Goal: Navigation & Orientation: Find specific page/section

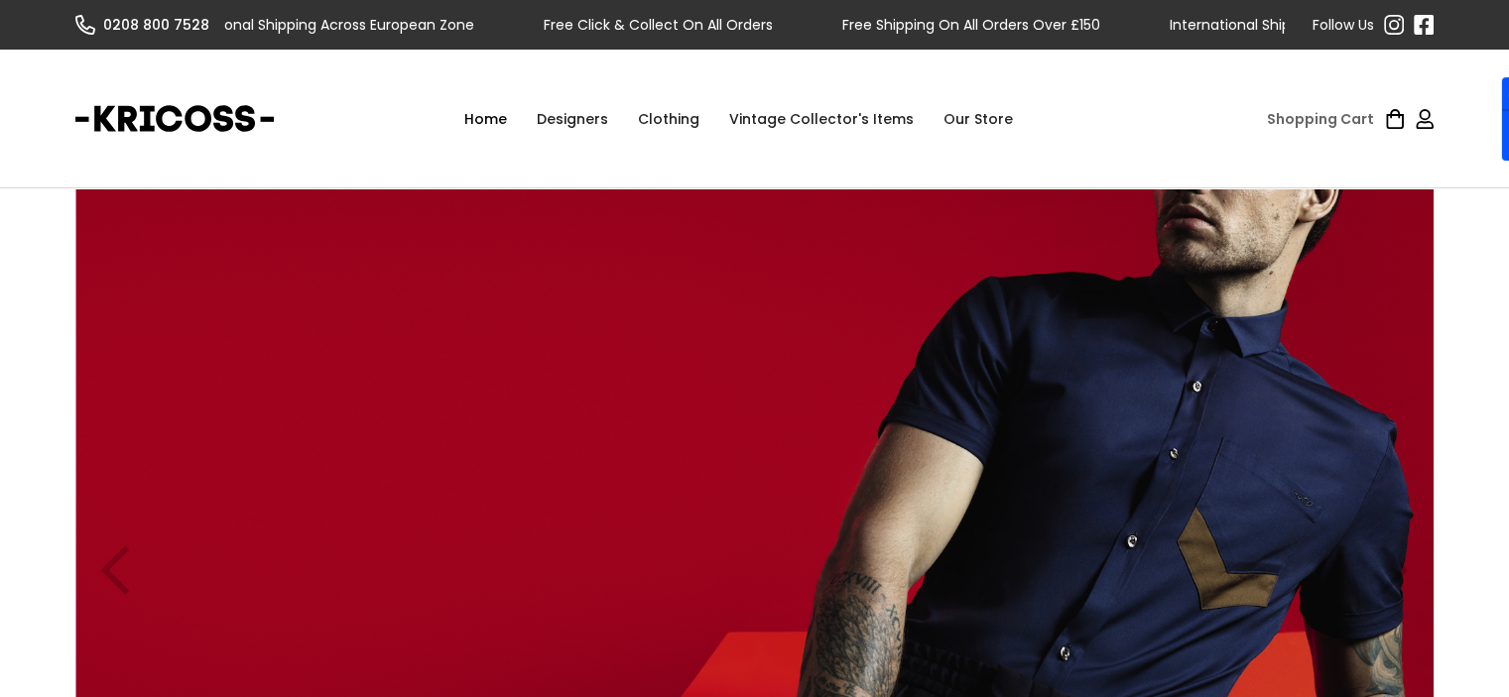
click at [659, 122] on div "Clothing" at bounding box center [668, 119] width 91 height 60
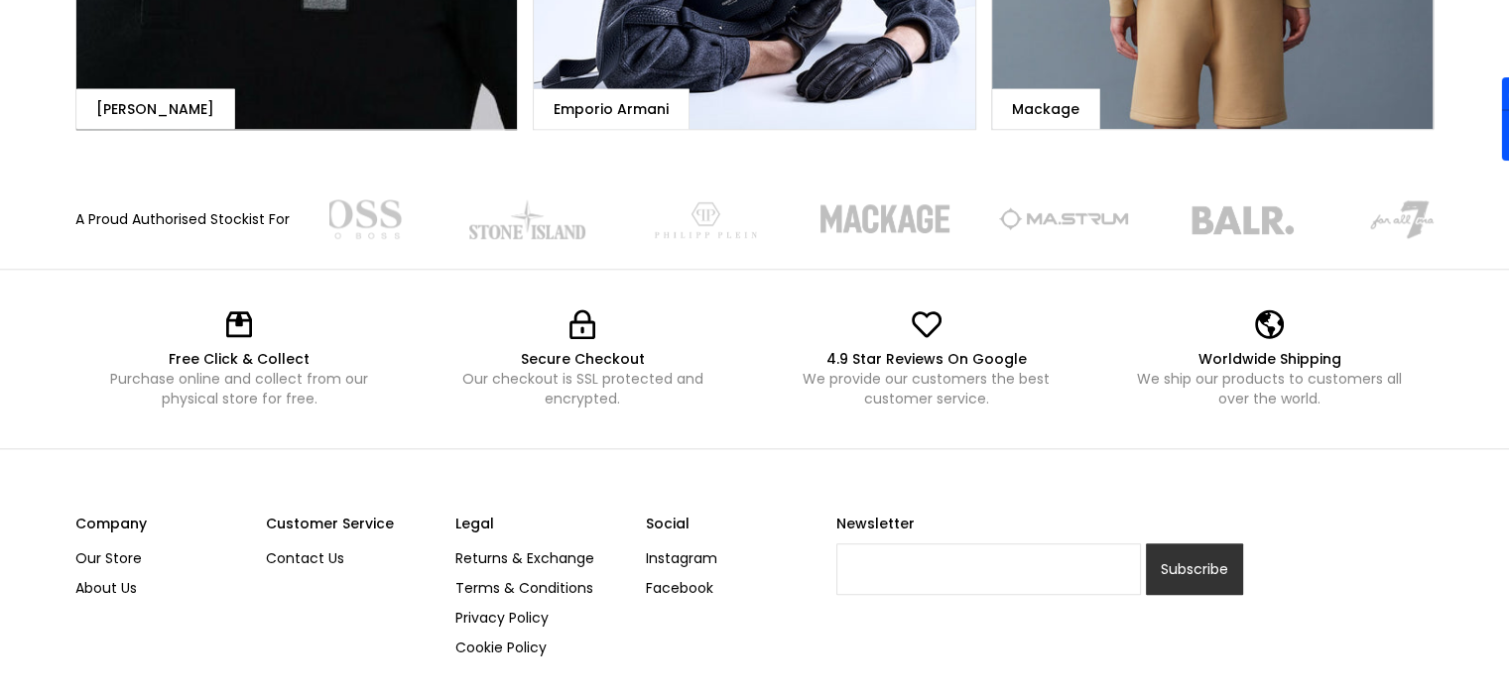
scroll to position [2056, 0]
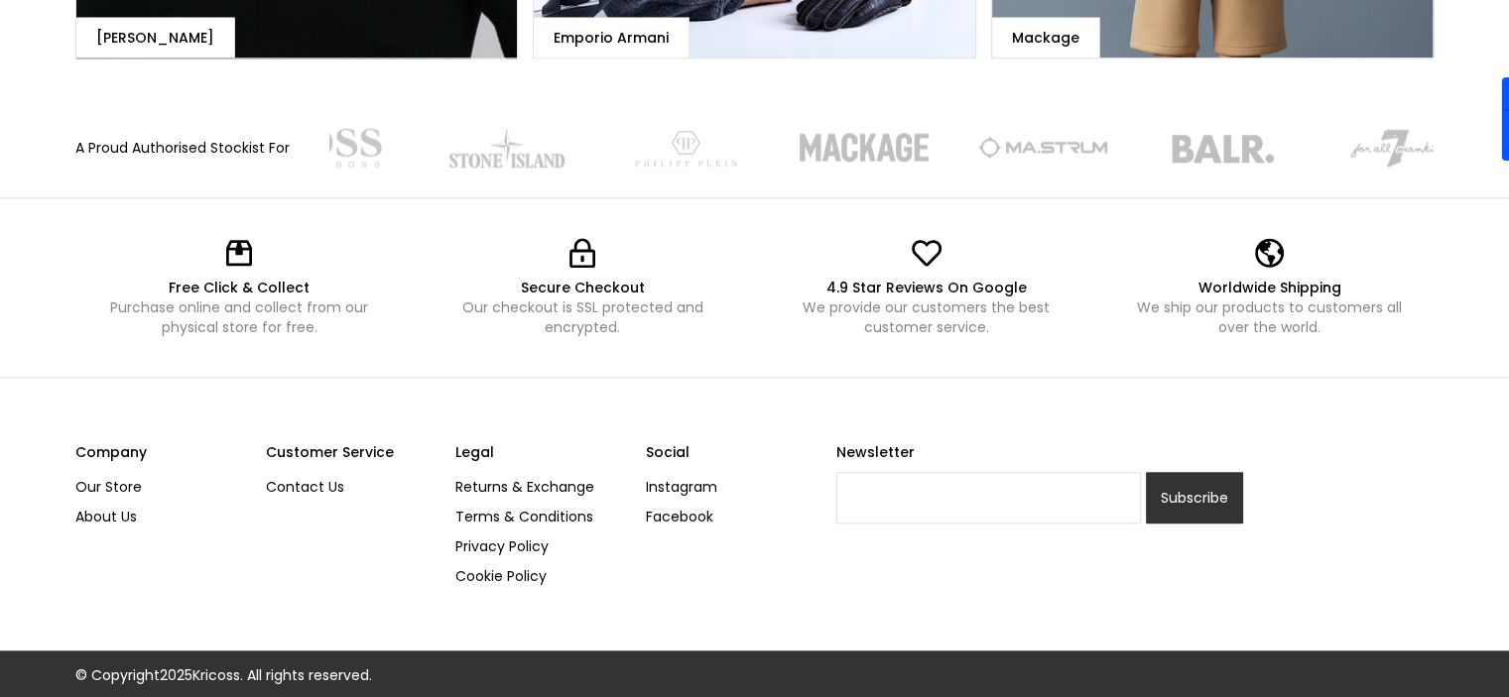
click at [0, 201] on div "Free Click & Collect Purchase online and collect from our physical store for fr…" at bounding box center [754, 288] width 1509 height 180
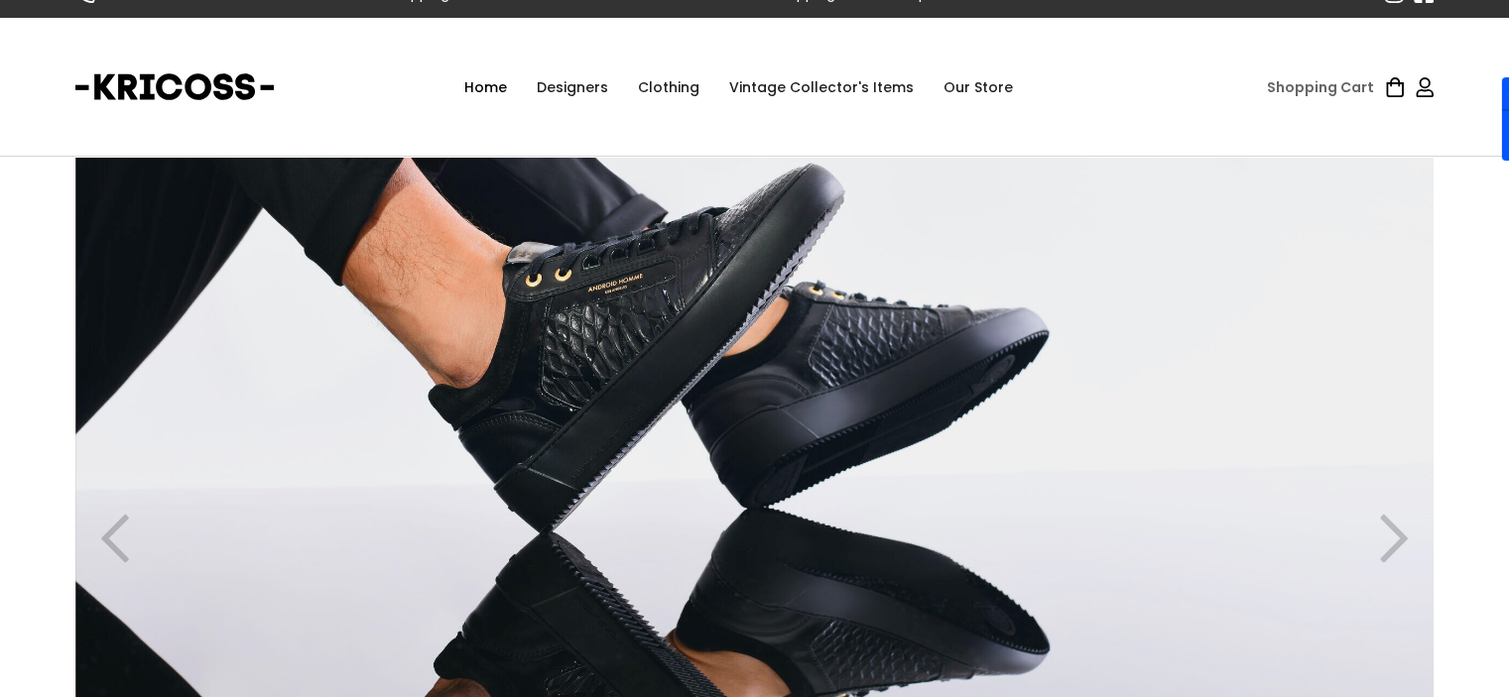
scroll to position [0, 0]
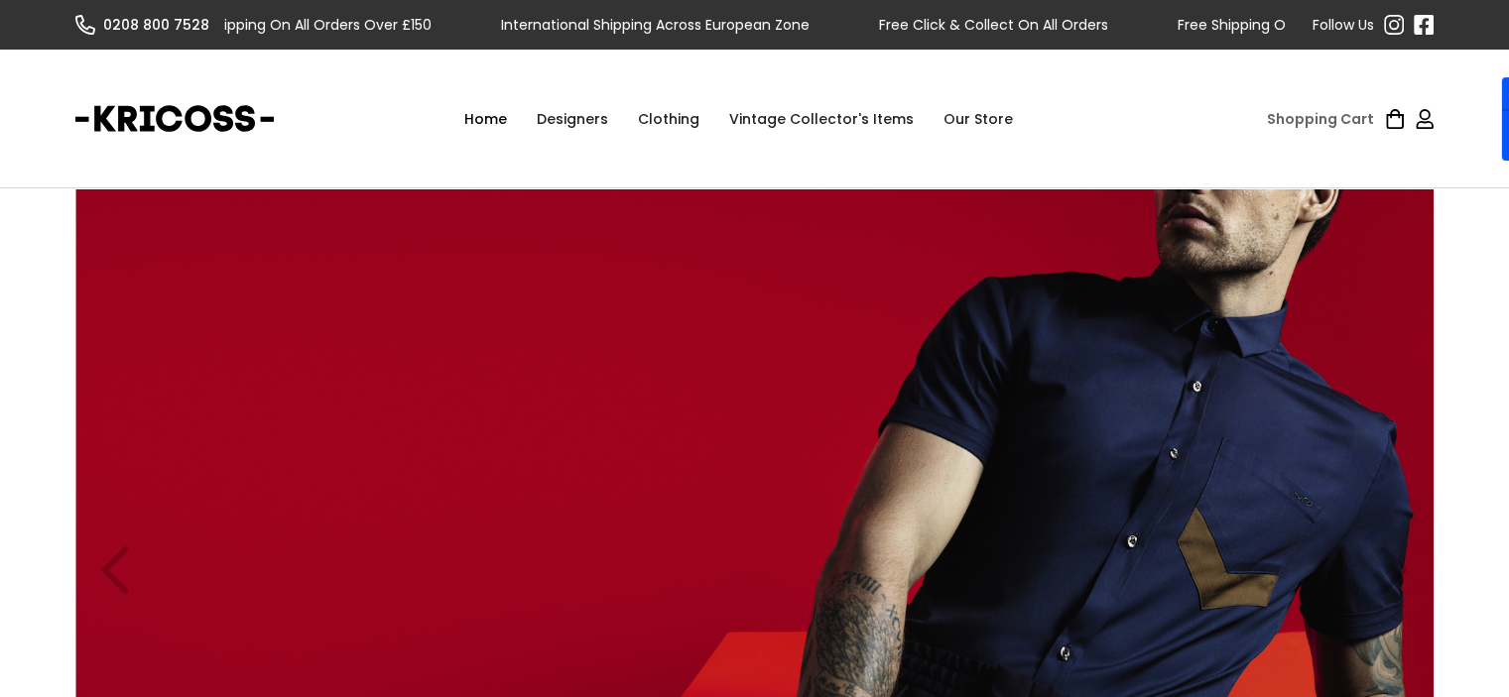
click at [651, 130] on div "Clothing" at bounding box center [668, 119] width 91 height 60
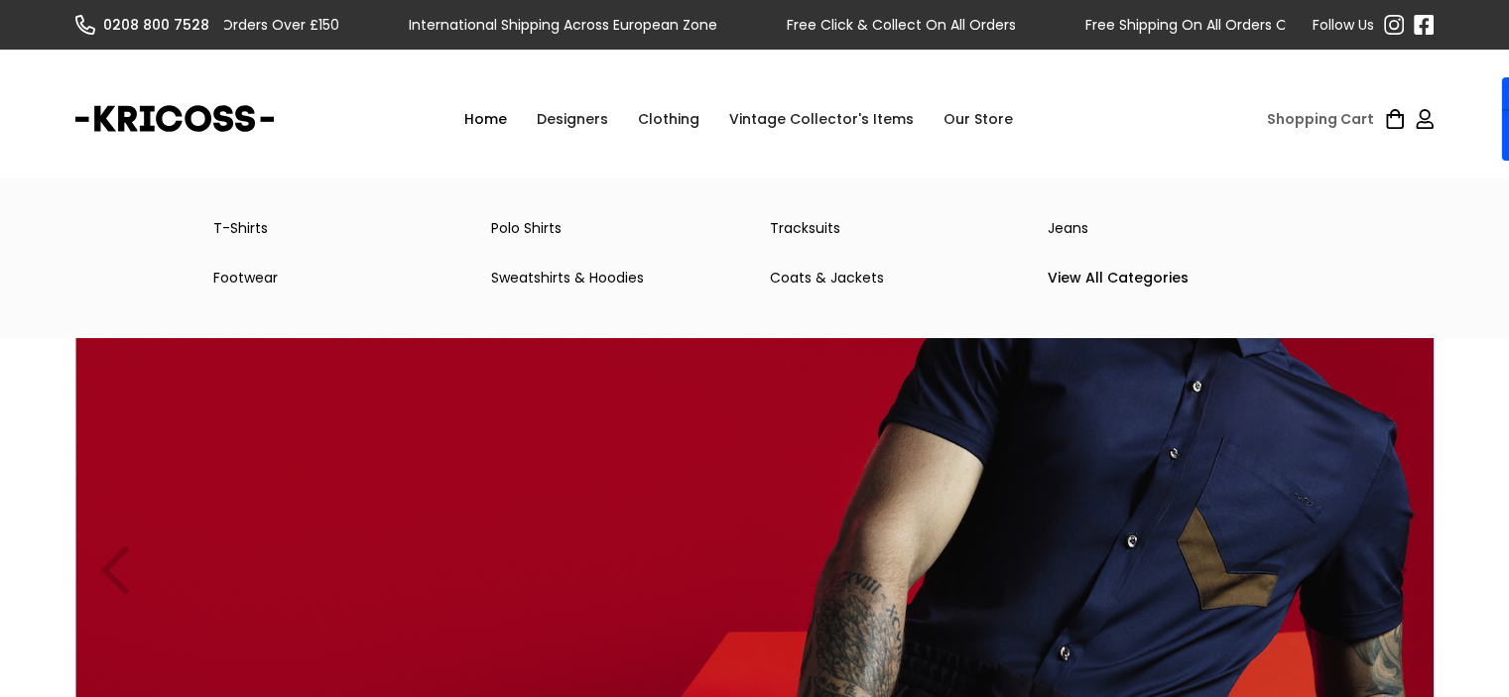
click at [829, 235] on link "Tracksuits" at bounding box center [894, 228] width 278 height 40
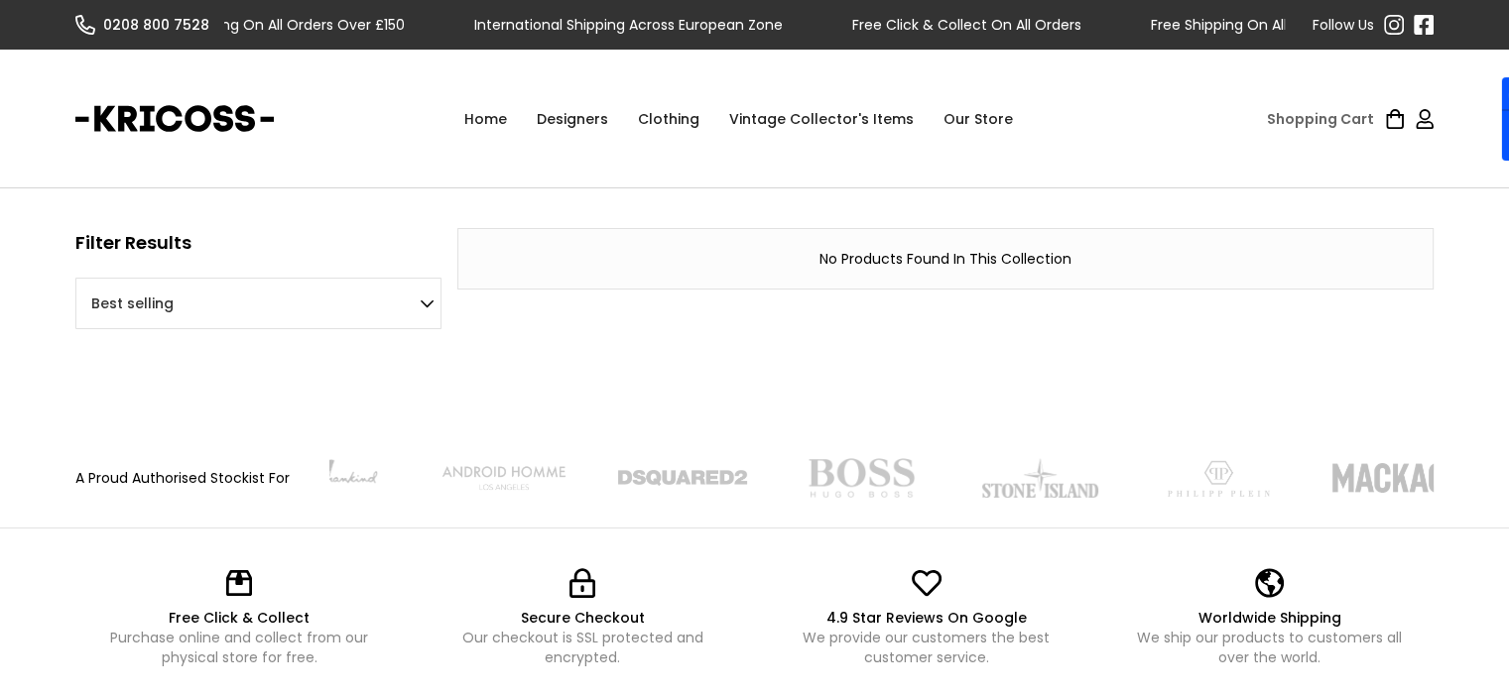
click at [694, 124] on div "Clothing" at bounding box center [668, 119] width 91 height 60
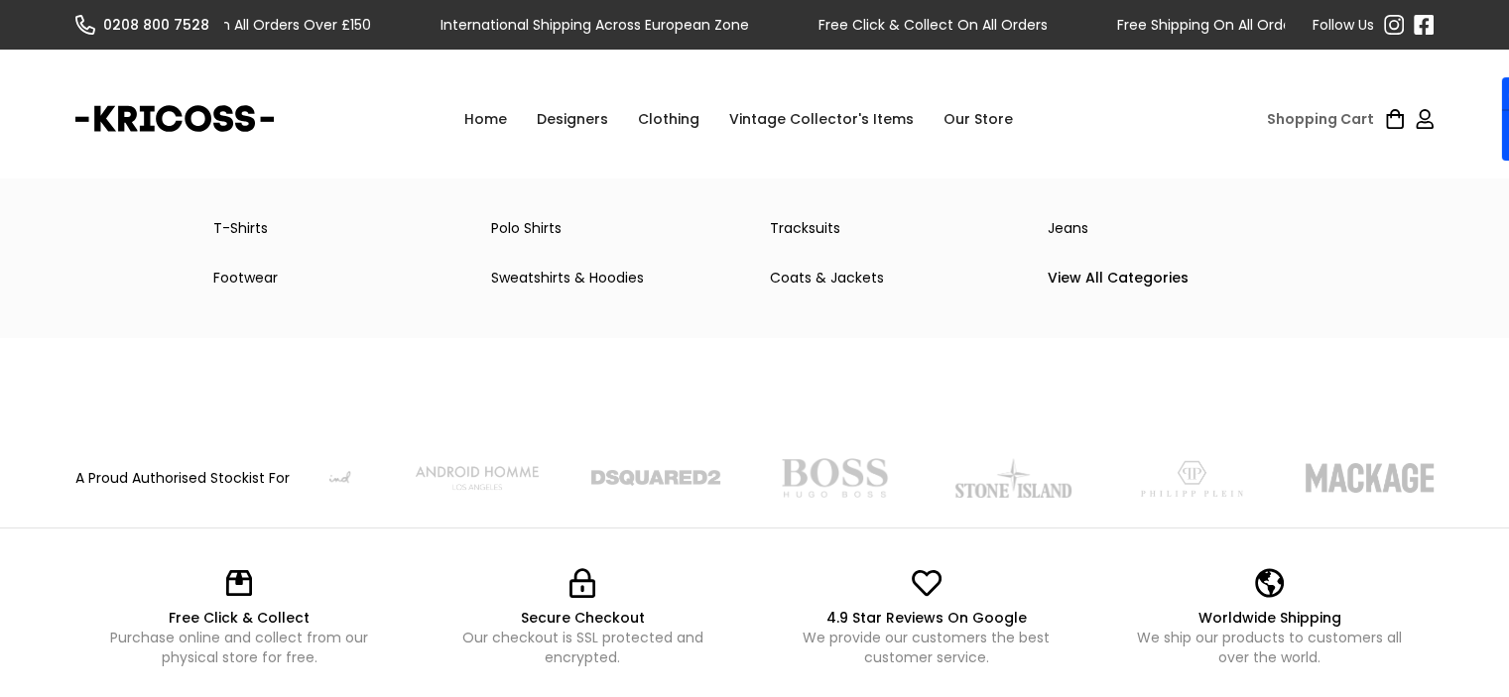
click at [1086, 229] on link "Jeans" at bounding box center [1172, 228] width 278 height 40
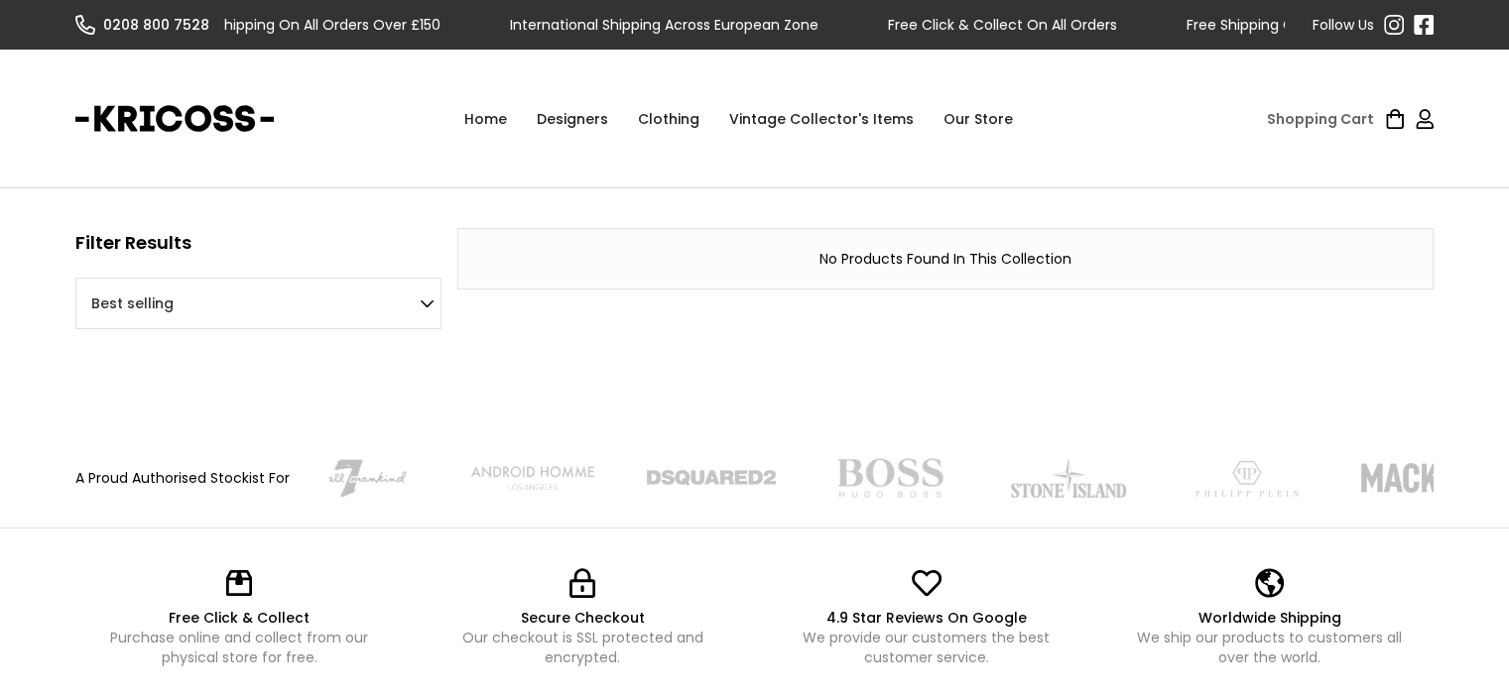
click at [664, 115] on div "Clothing" at bounding box center [668, 119] width 91 height 60
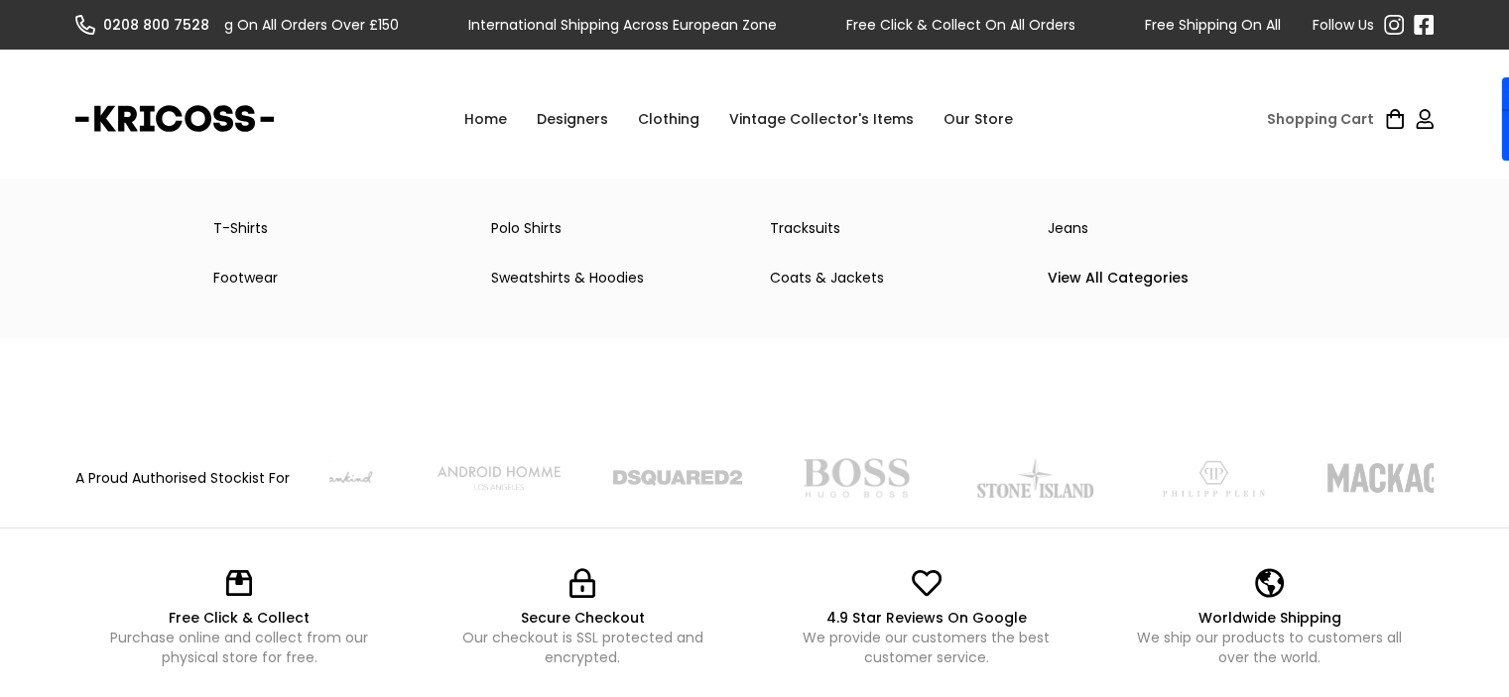
click at [544, 221] on link "Polo Shirts" at bounding box center [615, 228] width 278 height 40
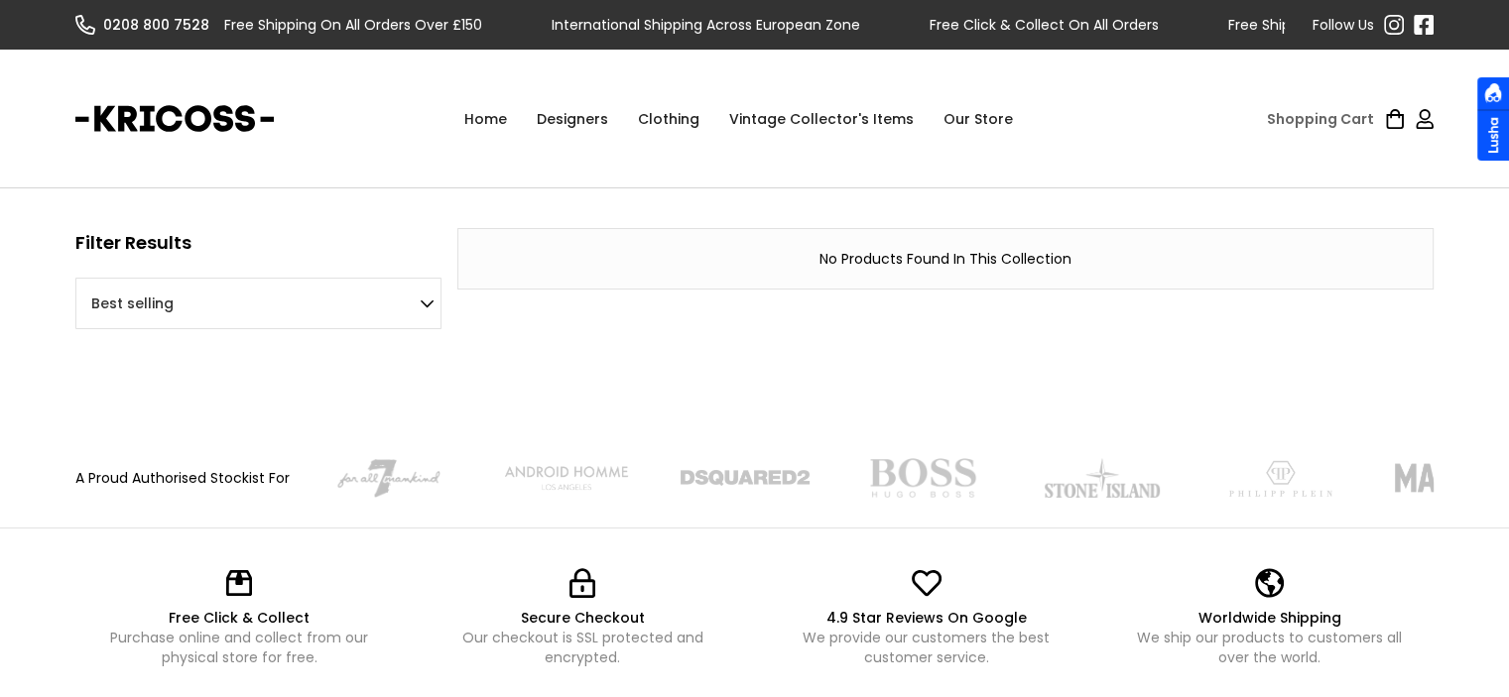
click at [178, 101] on link "home" at bounding box center [174, 119] width 198 height 50
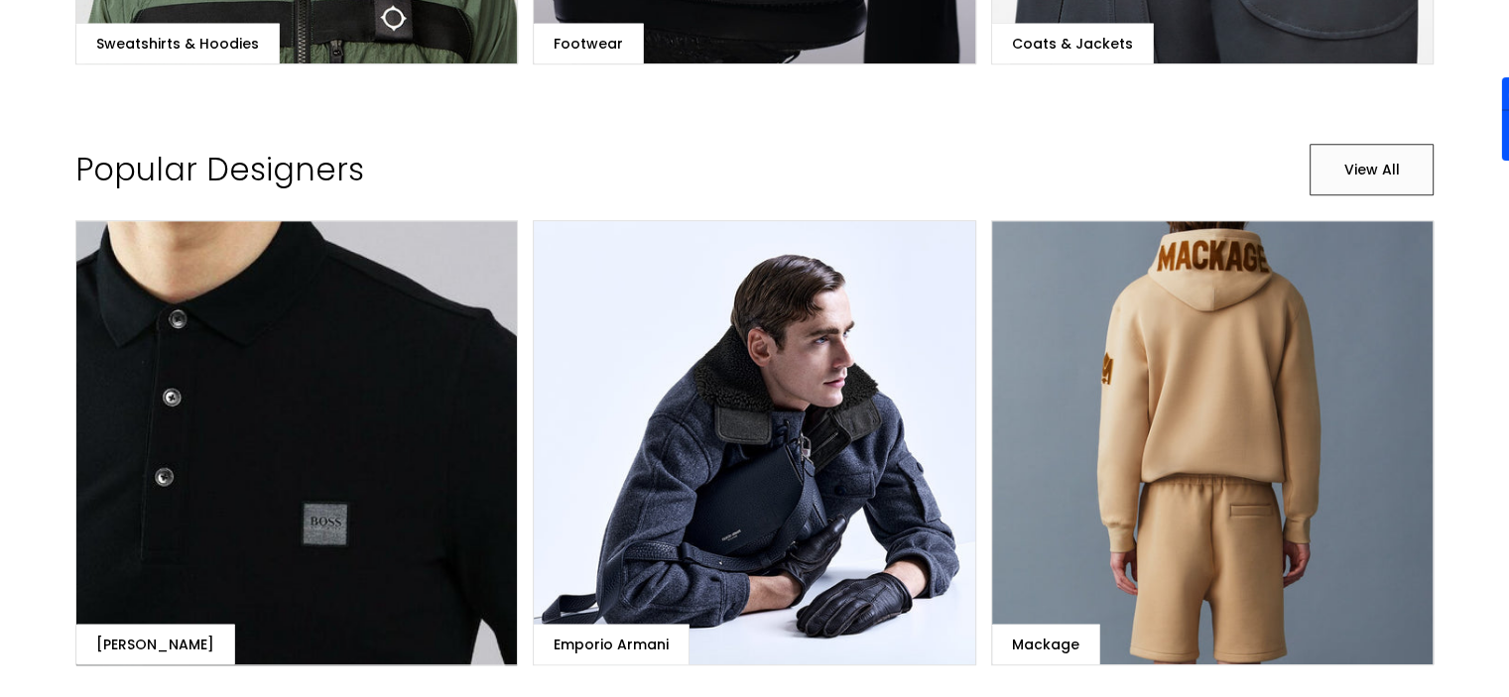
scroll to position [1494, 0]
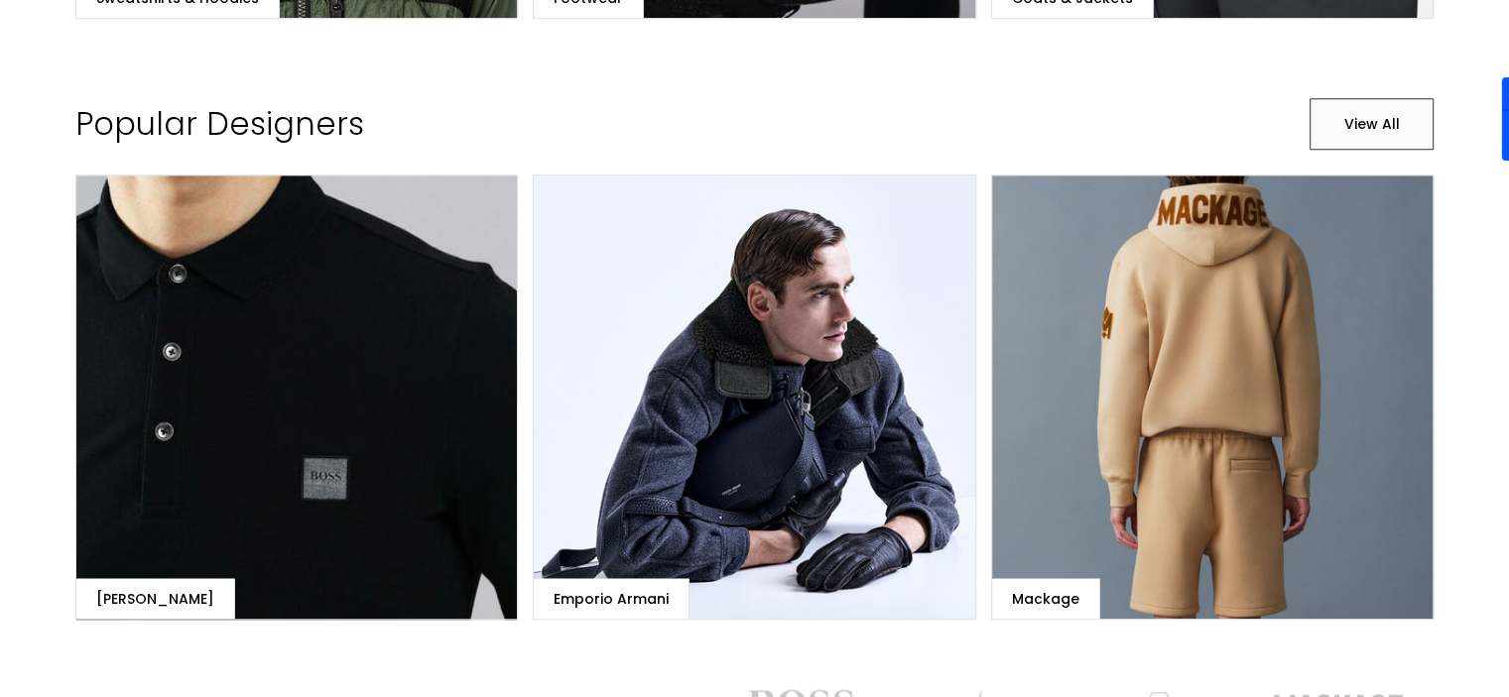
click at [789, 313] on link "Emporio Armani" at bounding box center [754, 397] width 442 height 444
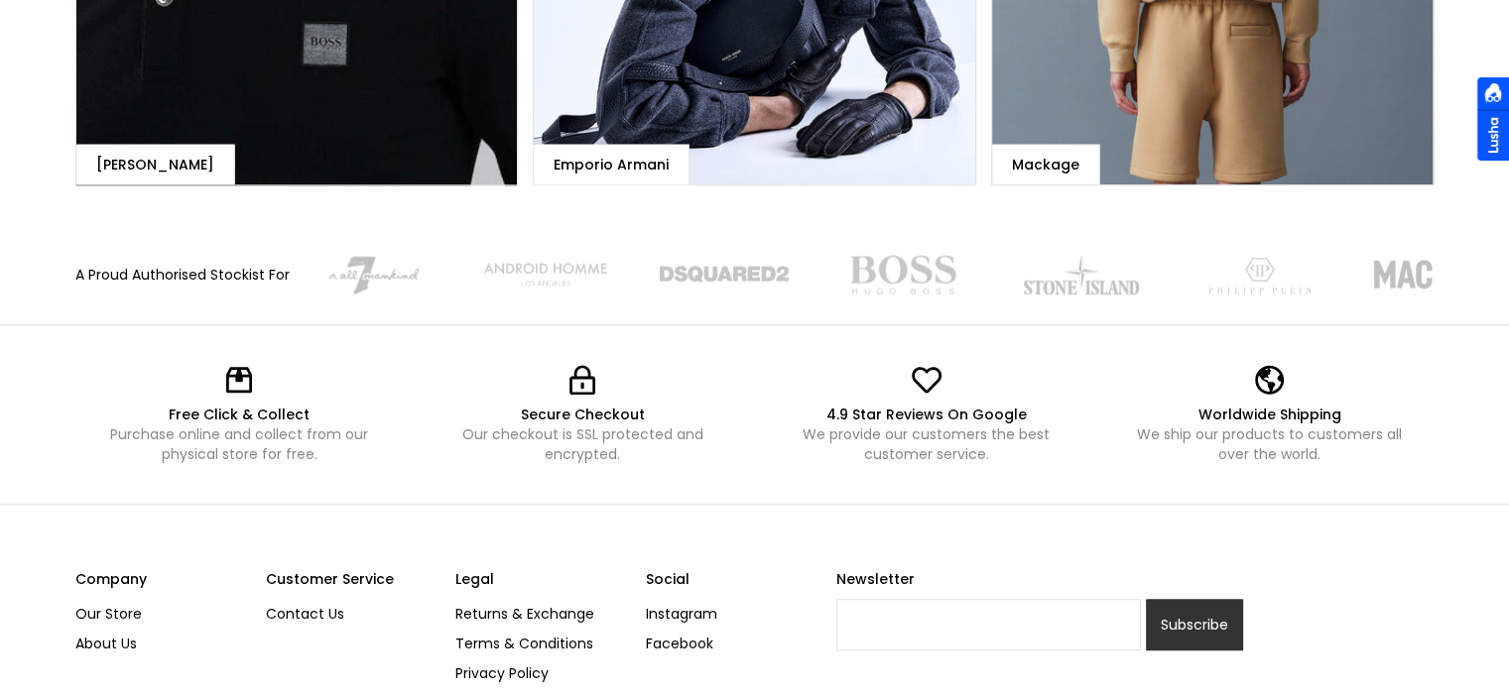
scroll to position [2056, 0]
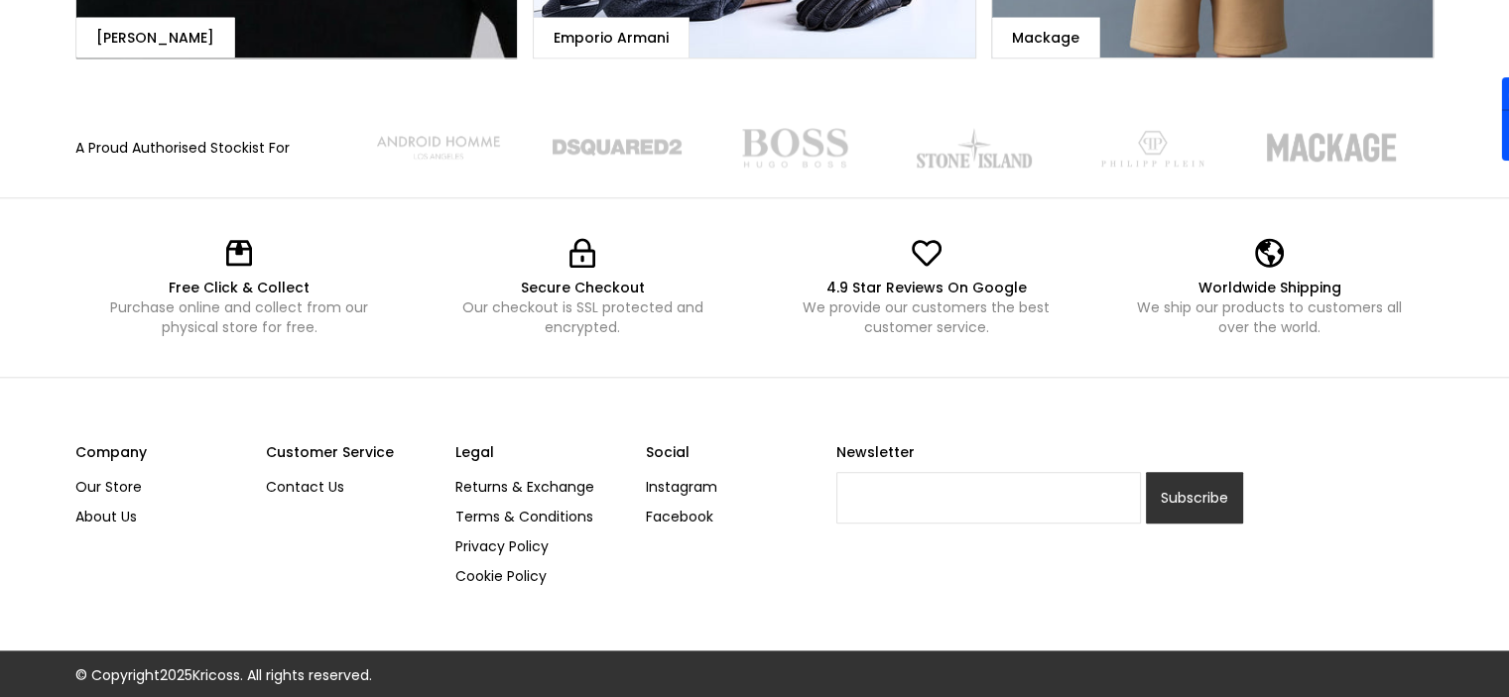
click at [76, 472] on link "Our Store" at bounding box center [163, 487] width 176 height 30
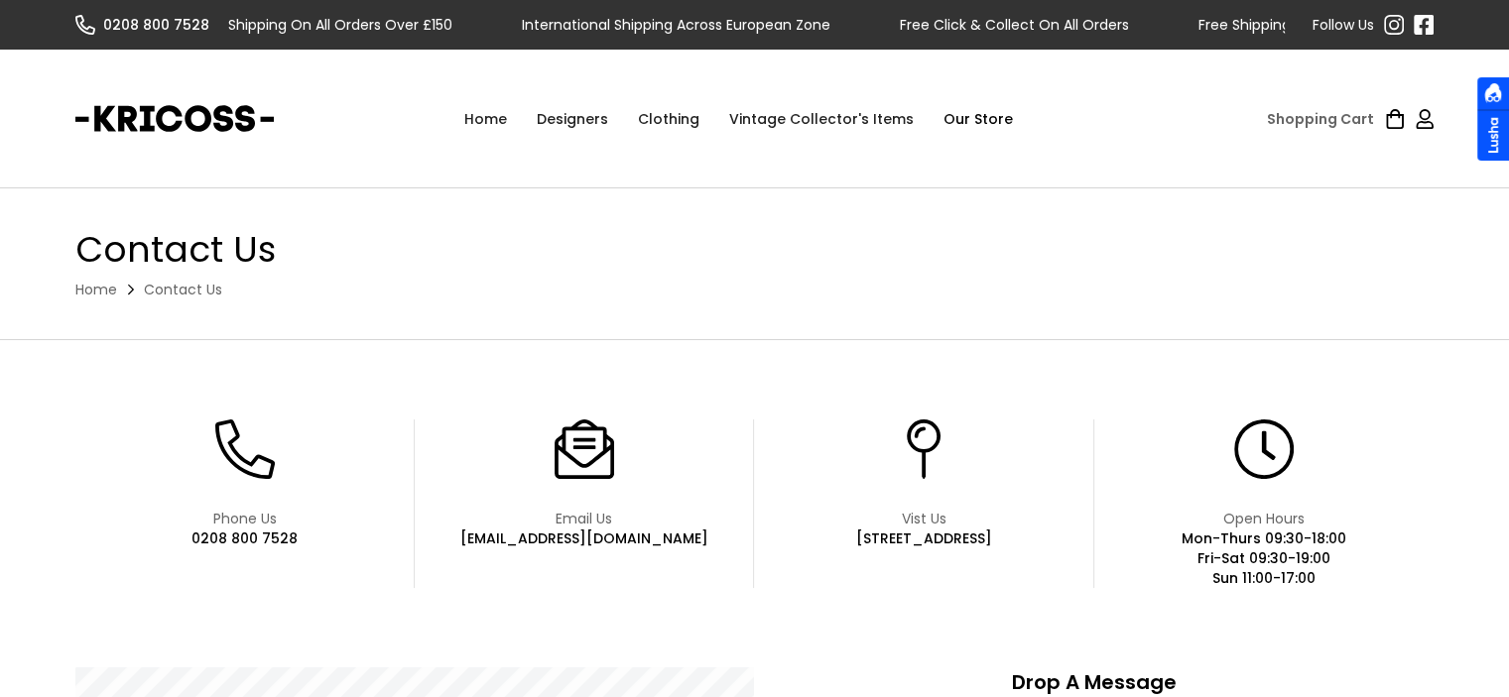
click at [1374, 234] on h1 "Contact Us" at bounding box center [754, 250] width 1358 height 44
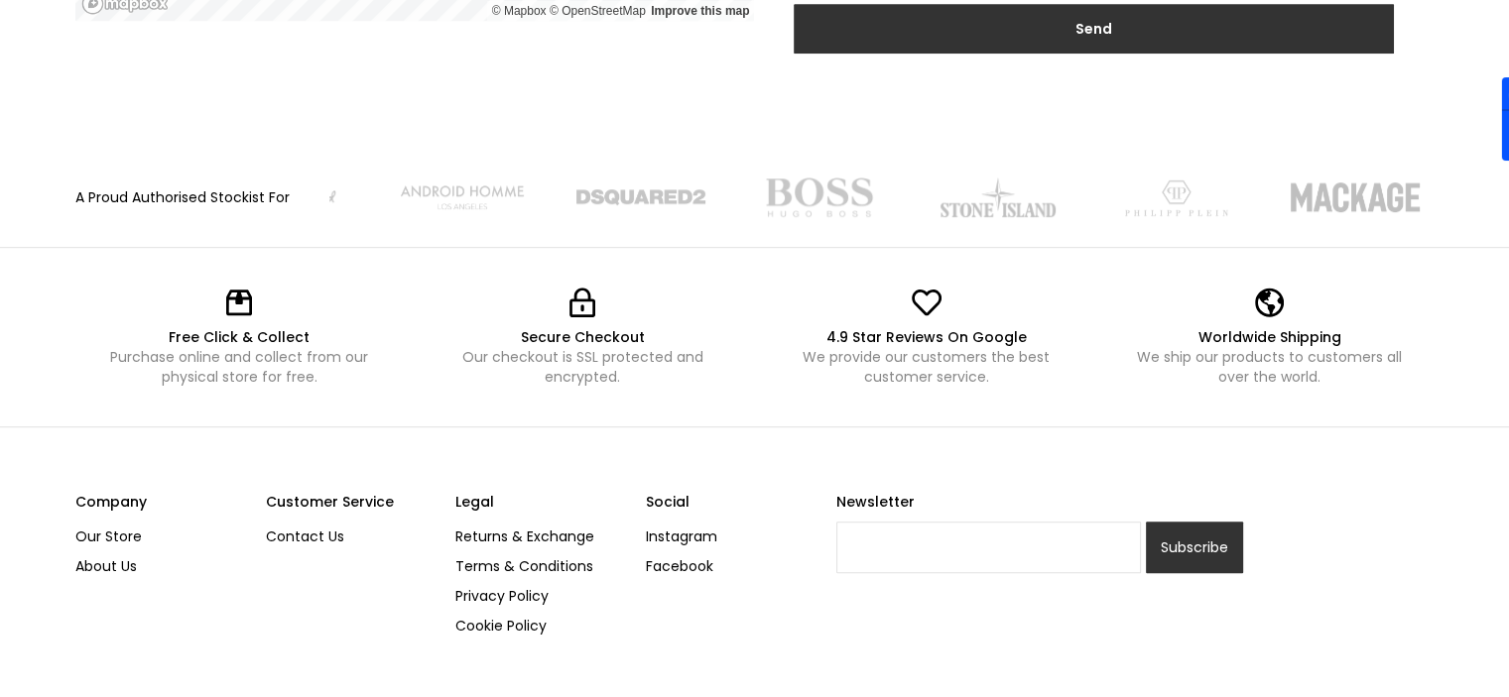
scroll to position [1206, 0]
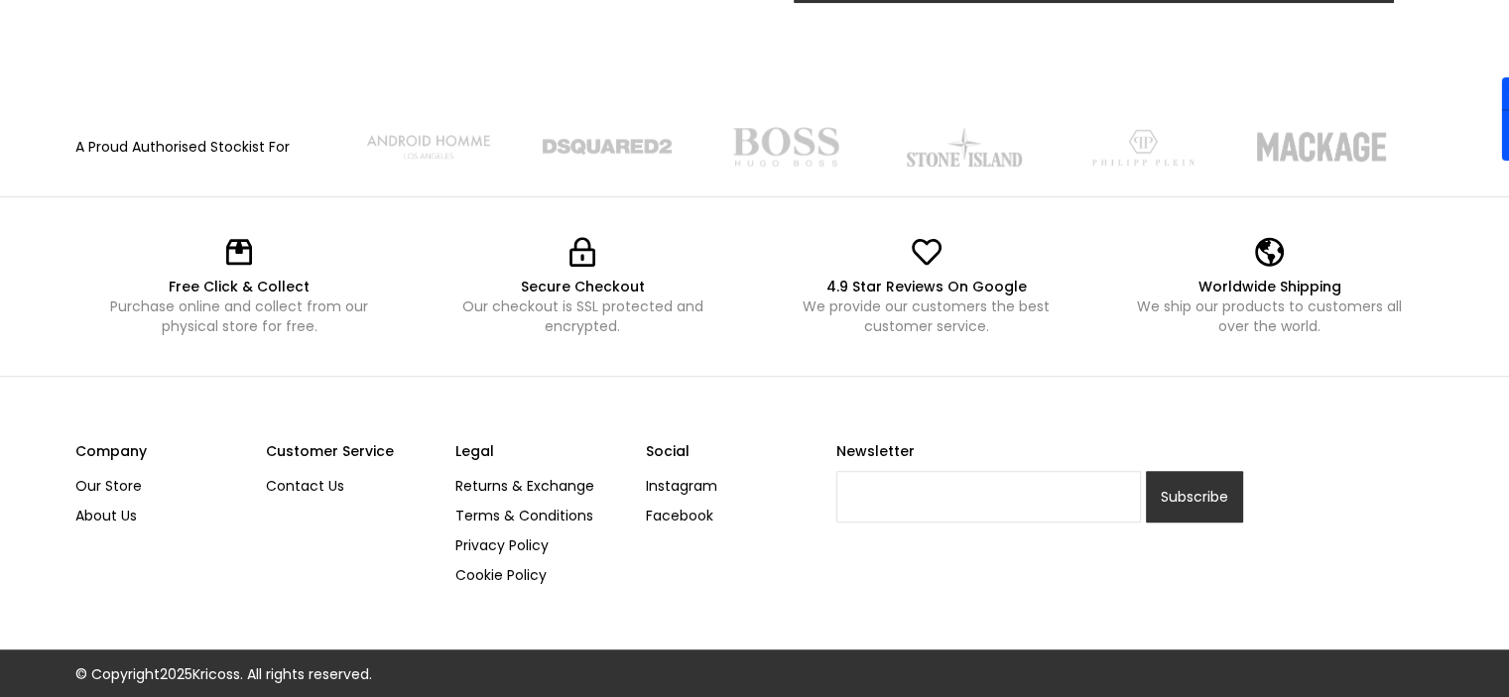
click at [1227, 437] on label "Newsletter" at bounding box center [1040, 452] width 408 height 30
click at [1142, 471] on input "Newsletter" at bounding box center [989, 497] width 306 height 52
click at [904, 443] on label "Newsletter" at bounding box center [1040, 452] width 408 height 30
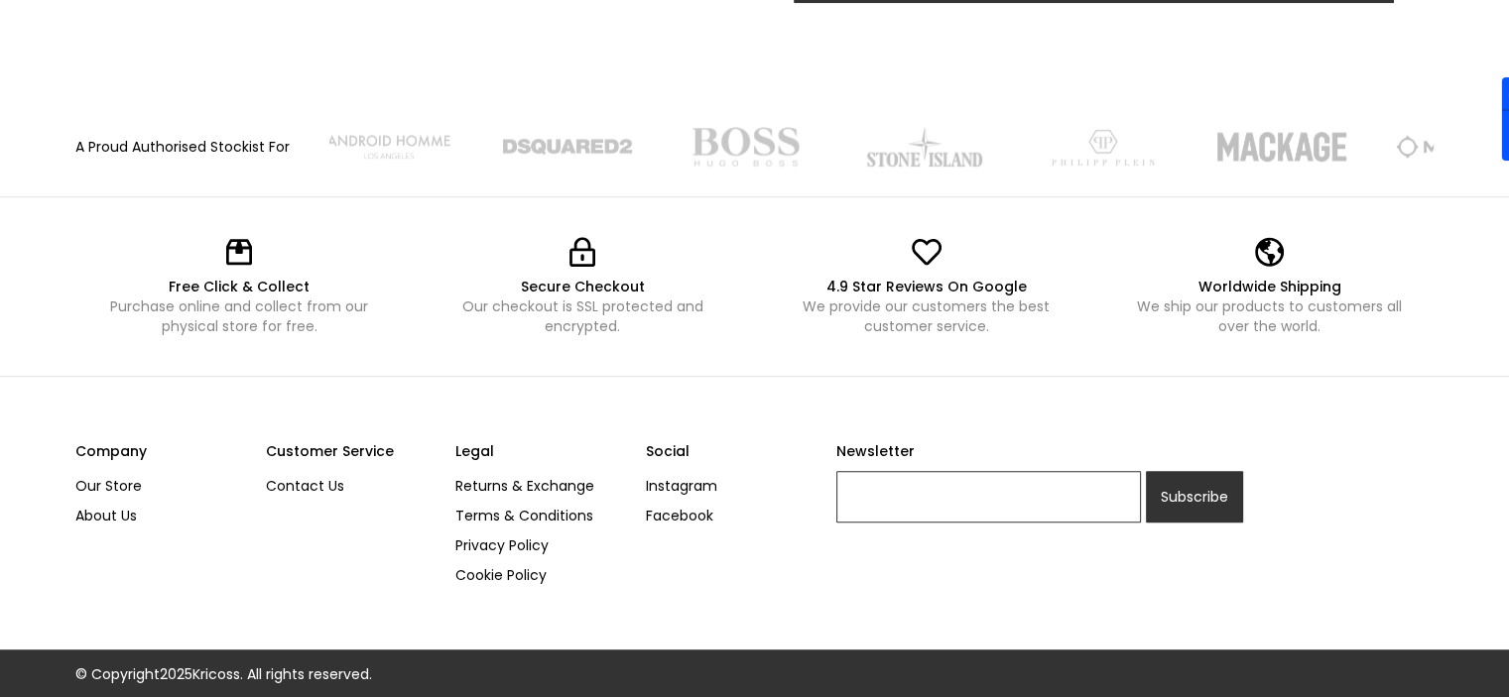
click at [904, 471] on input "Newsletter" at bounding box center [989, 497] width 306 height 52
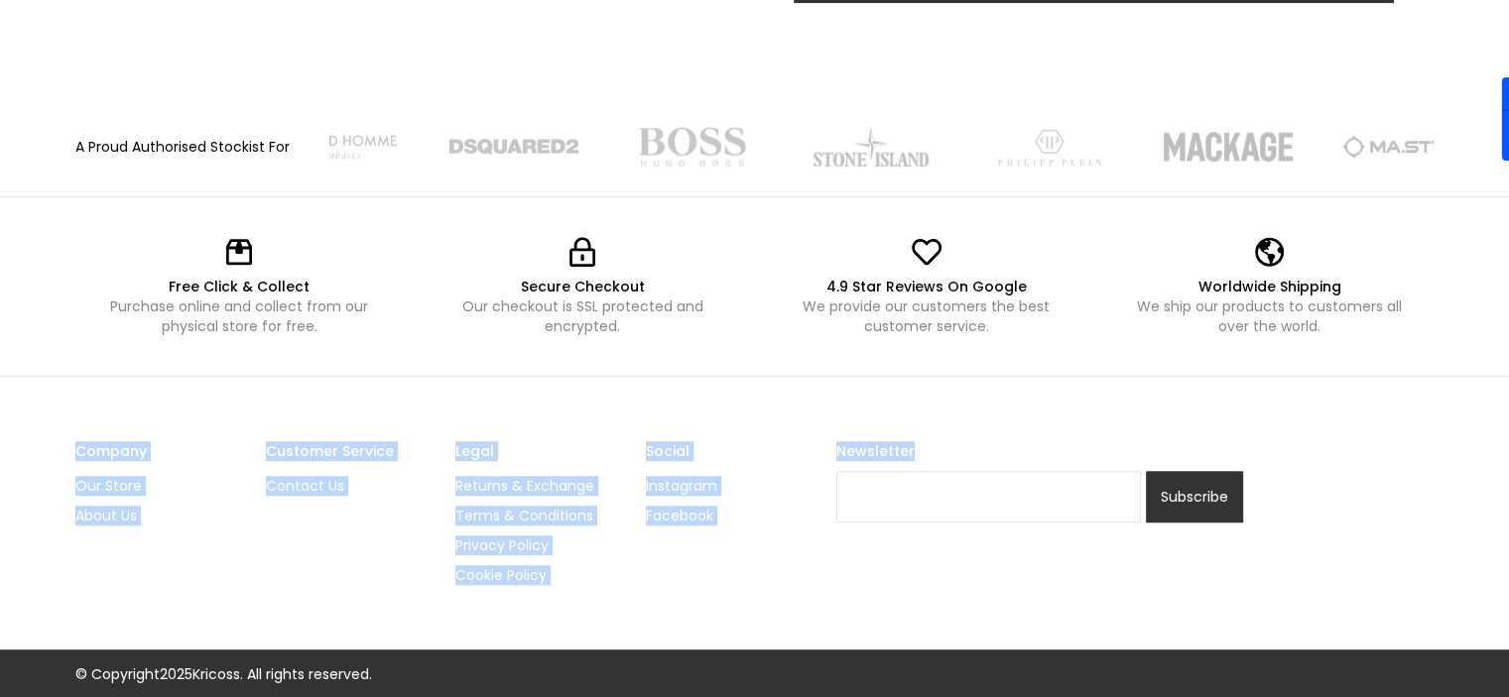
drag, startPoint x: 911, startPoint y: 449, endPoint x: 0, endPoint y: 422, distance: 911.2
click at [0, 422] on div "Company Our Store About Us Customer Service Contact Us Legal Returns & Exchange…" at bounding box center [754, 513] width 1509 height 273
click at [0, 421] on div "Company Our Store About Us Customer Service Contact Us Legal Returns & Exchange…" at bounding box center [754, 513] width 1509 height 273
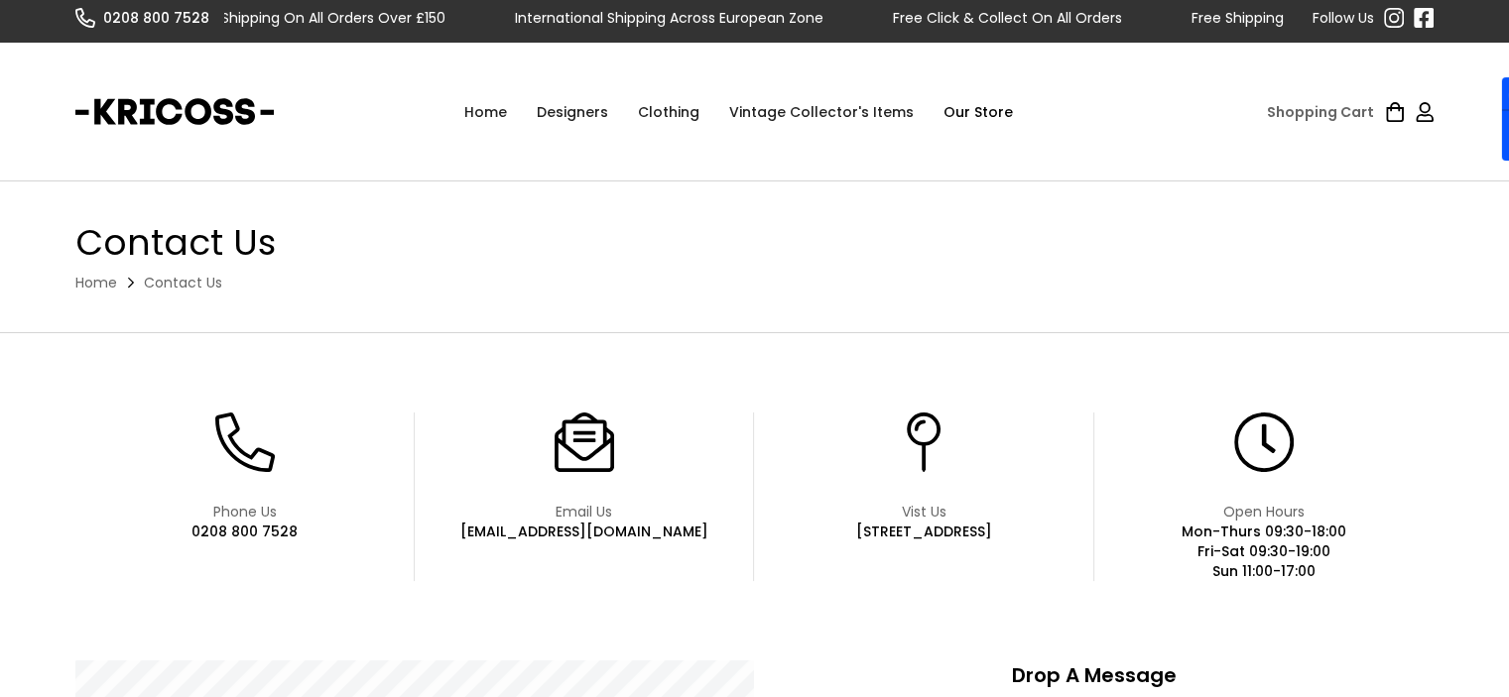
scroll to position [0, 0]
